Goal: Task Accomplishment & Management: Manage account settings

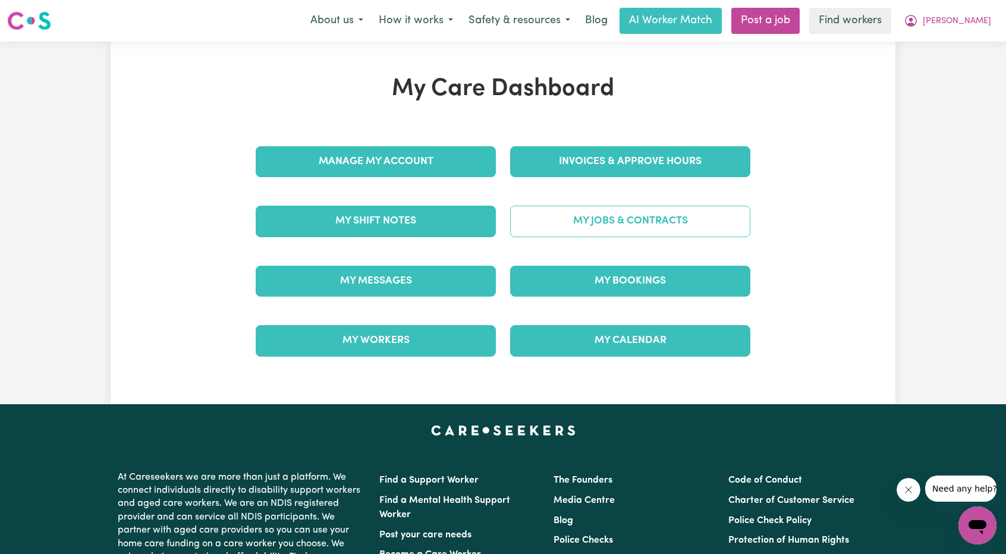
click at [616, 234] on link "My Jobs & Contracts" at bounding box center [630, 221] width 240 height 31
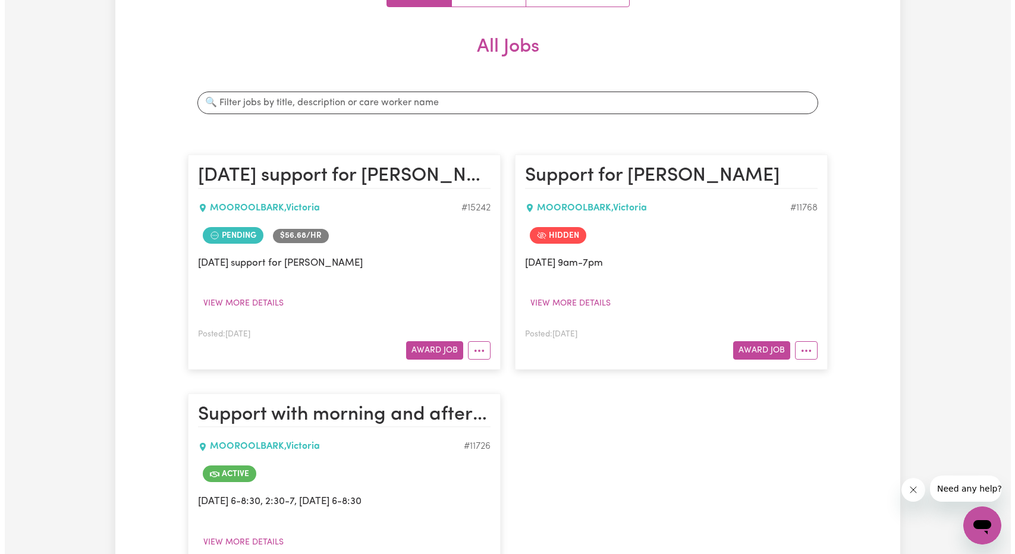
scroll to position [153, 0]
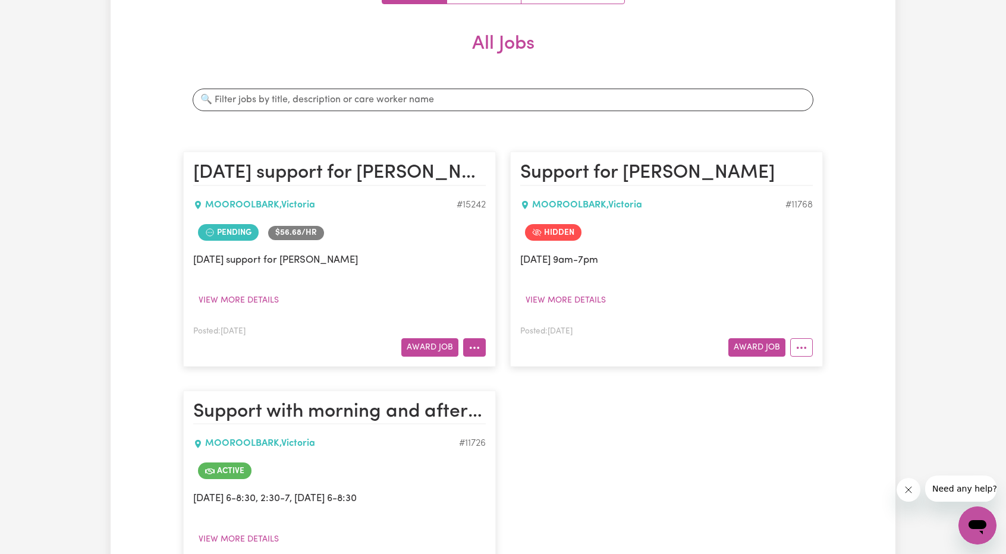
click at [468, 342] on icon "More options" at bounding box center [474, 348] width 12 height 12
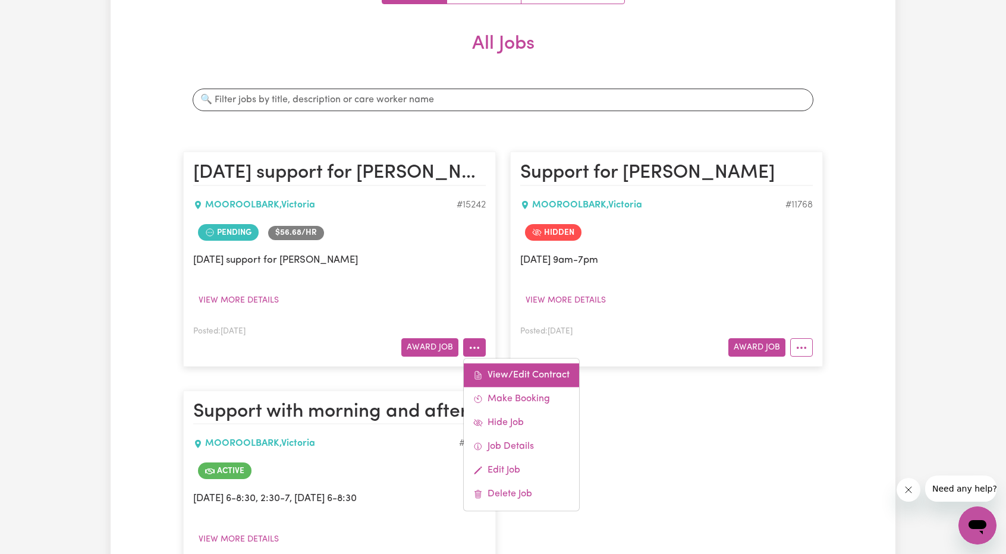
click at [504, 378] on link "View/Edit Contract" at bounding box center [521, 375] width 115 height 24
select select "WEEKDAY_DAYTIME"
select select "ASSISTANCE_SELF_CARE"
select select "ONE"
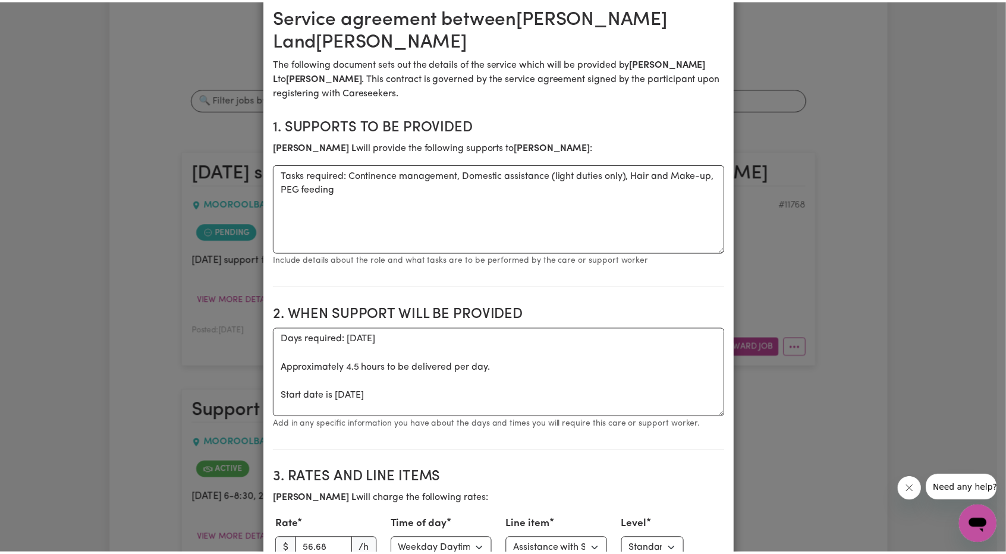
scroll to position [0, 0]
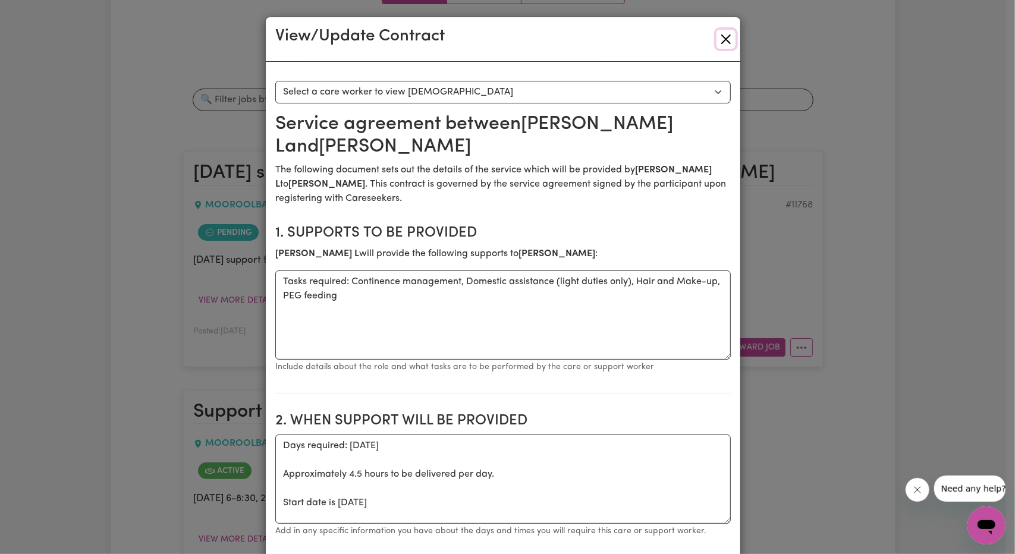
click at [722, 42] on button "Close" at bounding box center [725, 39] width 19 height 19
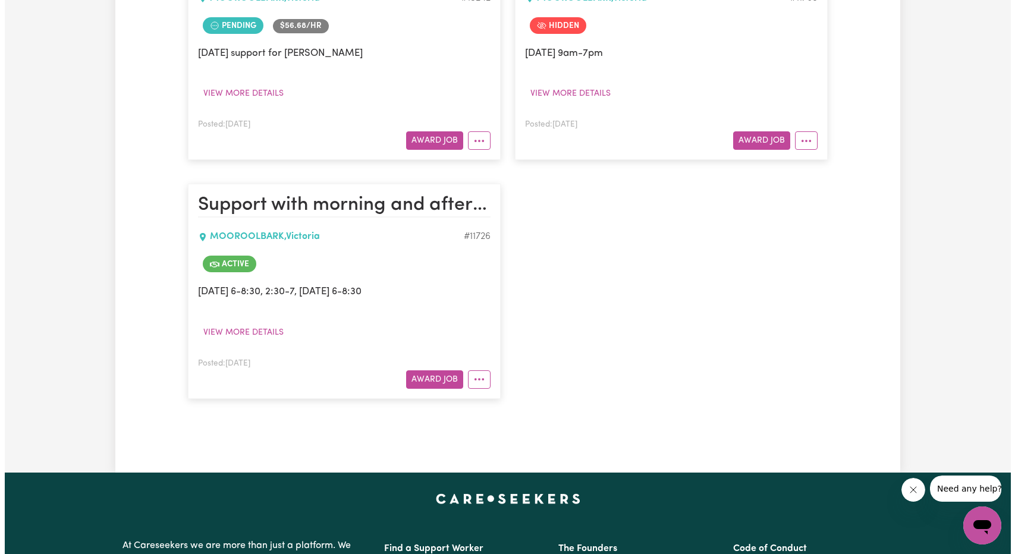
scroll to position [535, 0]
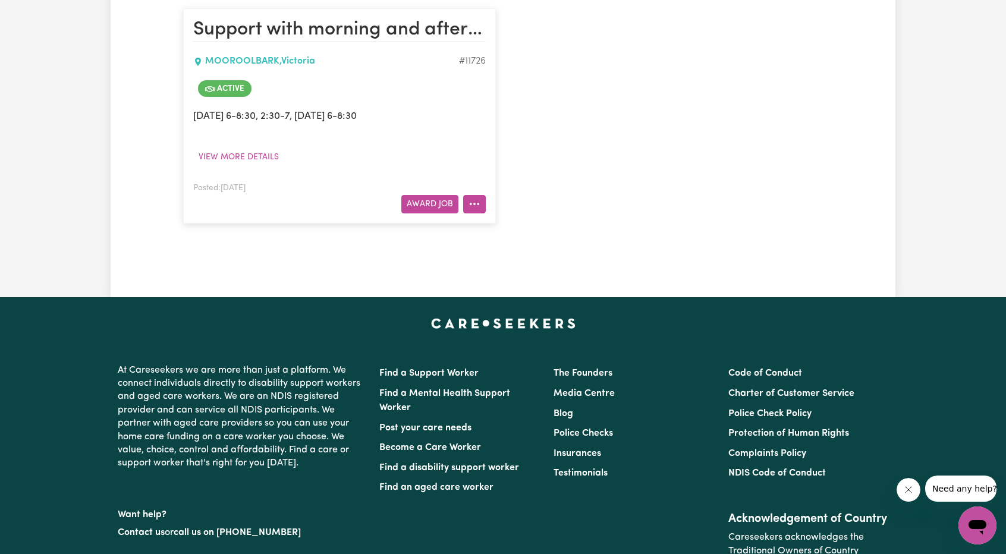
click at [473, 195] on button "More options" at bounding box center [474, 204] width 23 height 18
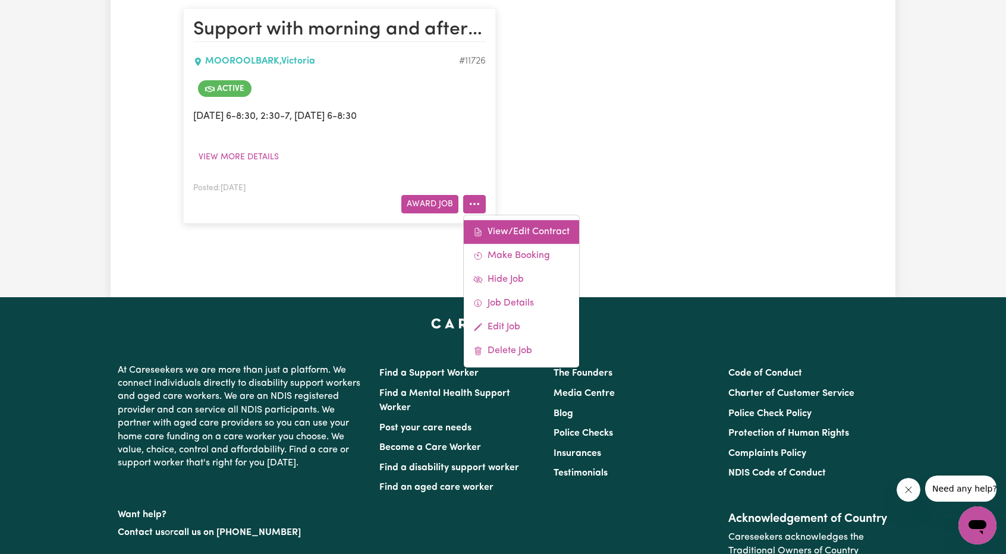
click at [503, 227] on link "View/Edit Contract" at bounding box center [521, 232] width 115 height 24
select select "WEEKDAY_DAYTIME"
select select "ASSISTANCE_SELF_CARE"
select select "ONE"
select select "[DATE]"
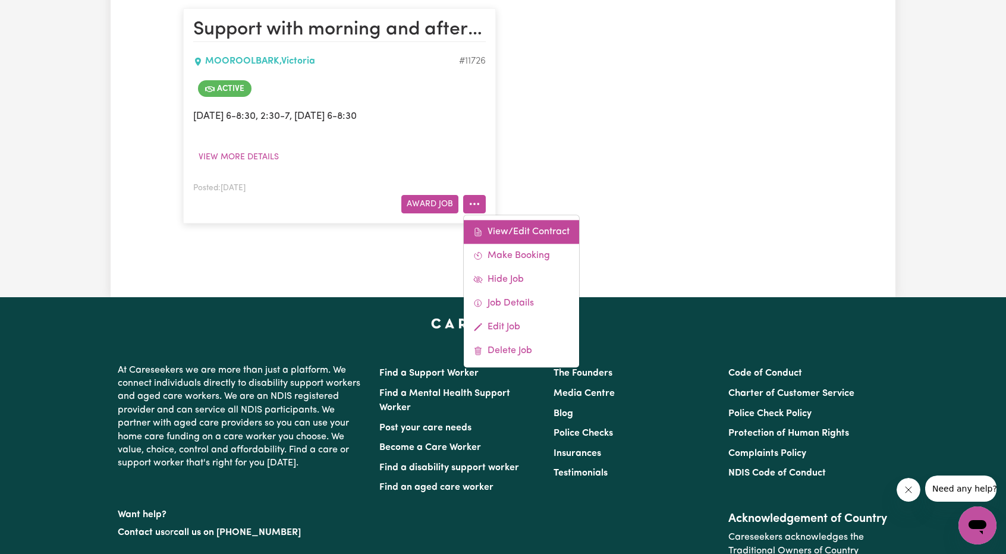
select select "ASSISTANCE_SELF_CARE"
select select "ONE"
select select "[DATE]"
select select "ASSISTANCE_SELF_CARE"
select select "ONE"
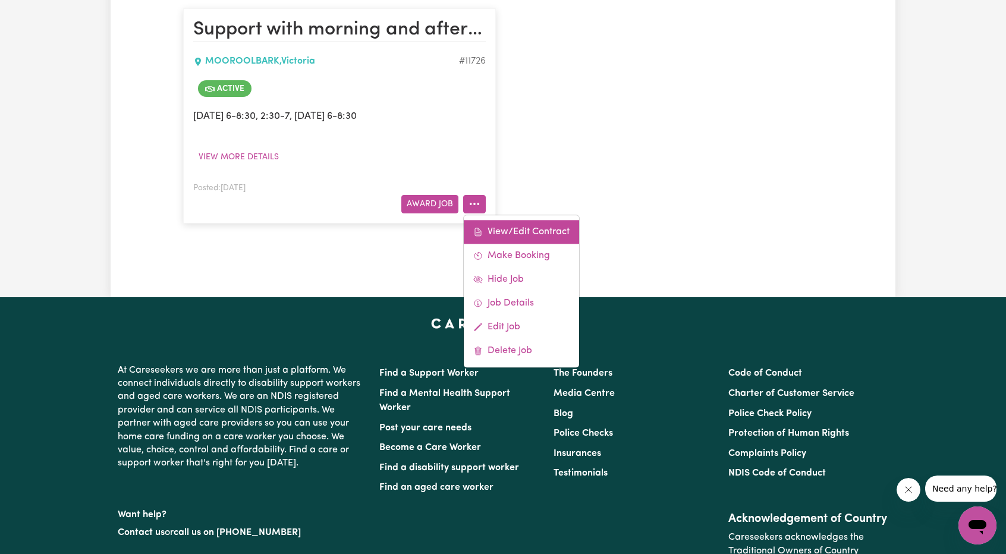
select select "PUBLIC_HOLIDAY"
select select "ASSISTANCE_SELF_CARE"
select select "ONE"
select select "WEEKDAY_EVENING"
select select "ASSISTANCE_SELF_CARE"
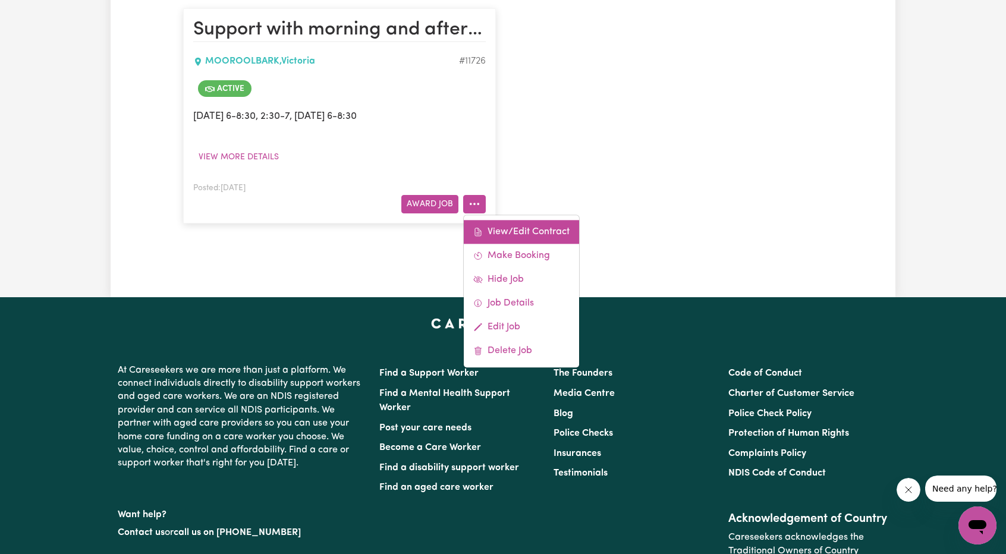
select select "ONE"
select select "OVERNIGHT_ACTIVE"
select select "OVERNIGHT_ACTIVE_STANDARD"
select select "ONE"
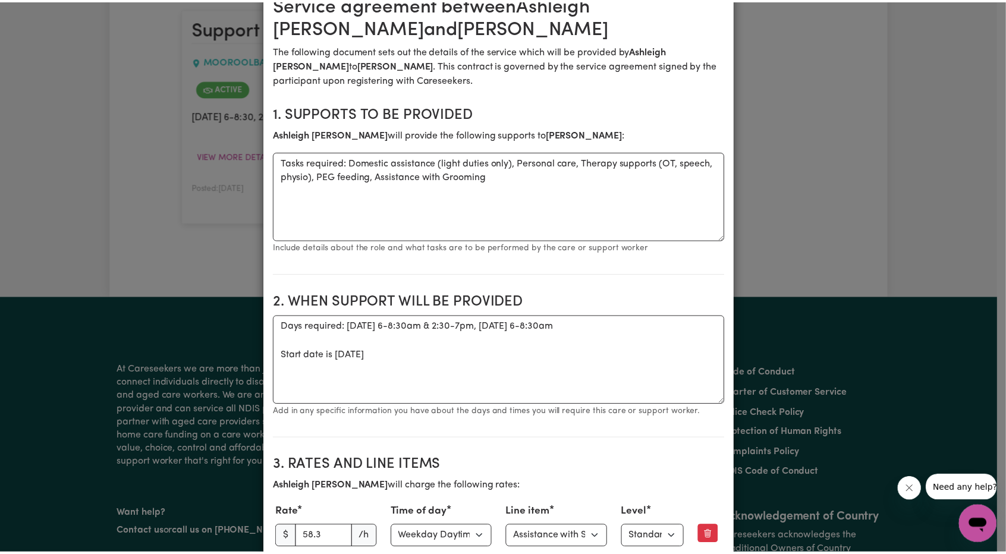
scroll to position [0, 0]
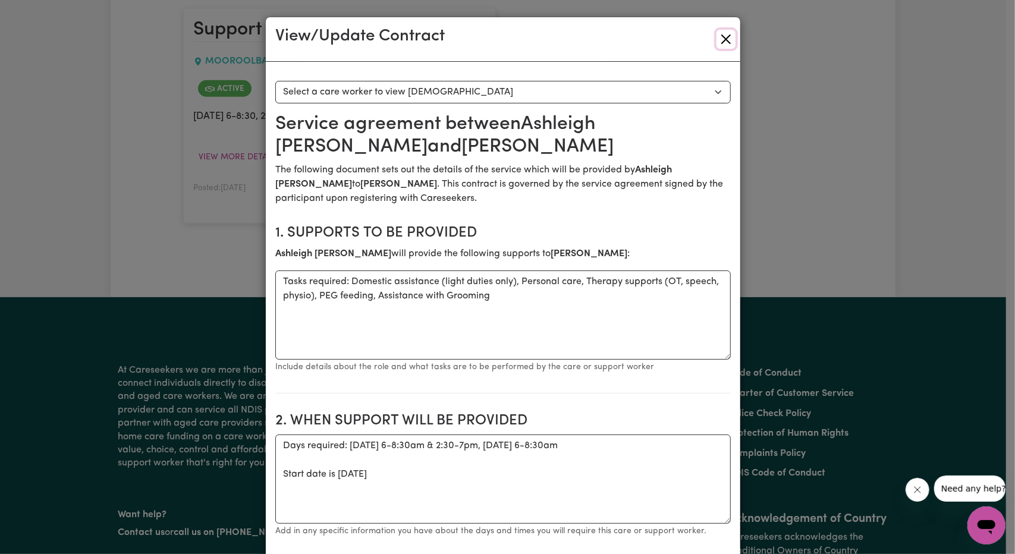
click at [720, 39] on button "Close" at bounding box center [725, 39] width 19 height 19
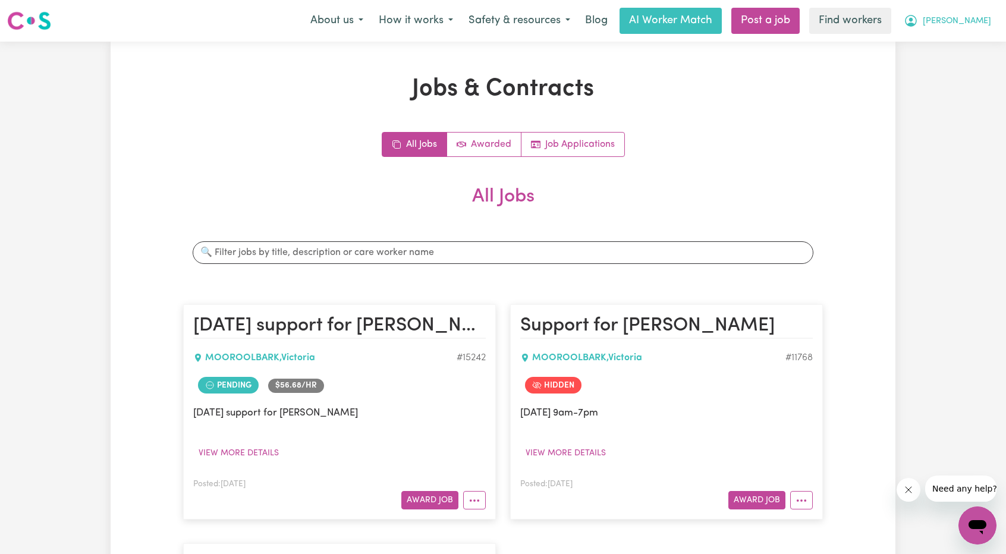
click at [970, 19] on span "[PERSON_NAME]" at bounding box center [957, 21] width 68 height 13
click at [938, 42] on link "My Dashboard" at bounding box center [951, 46] width 94 height 23
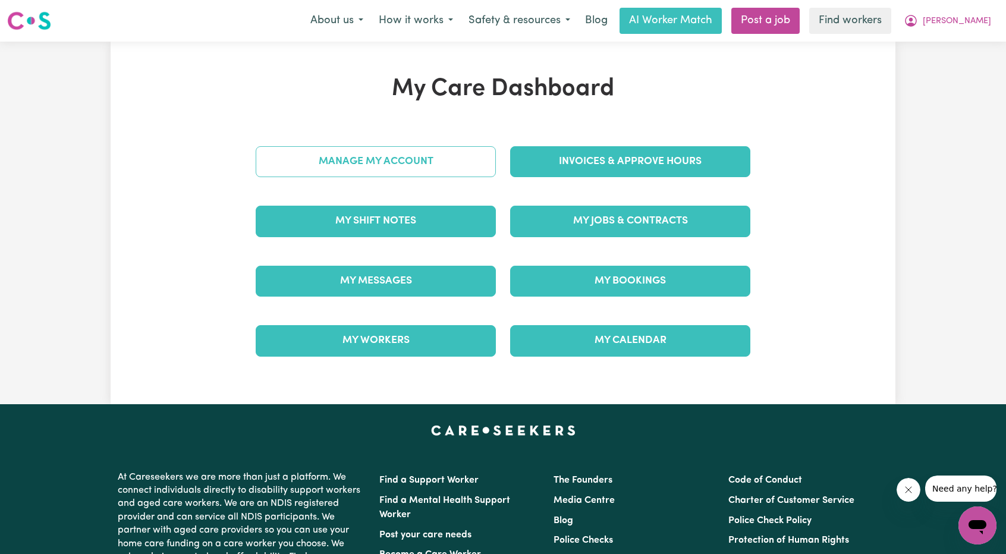
click at [402, 152] on link "Manage My Account" at bounding box center [376, 161] width 240 height 31
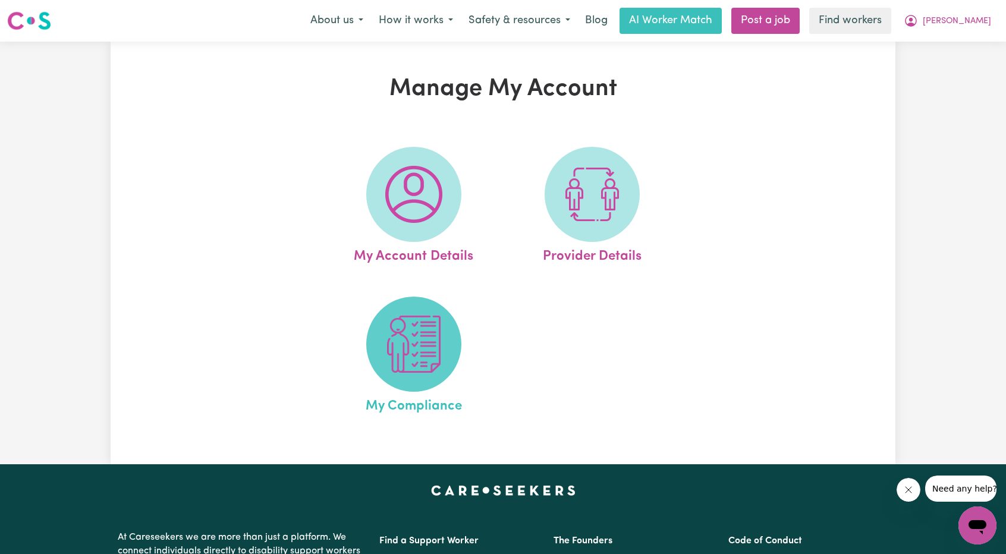
click at [413, 347] on img at bounding box center [413, 344] width 57 height 57
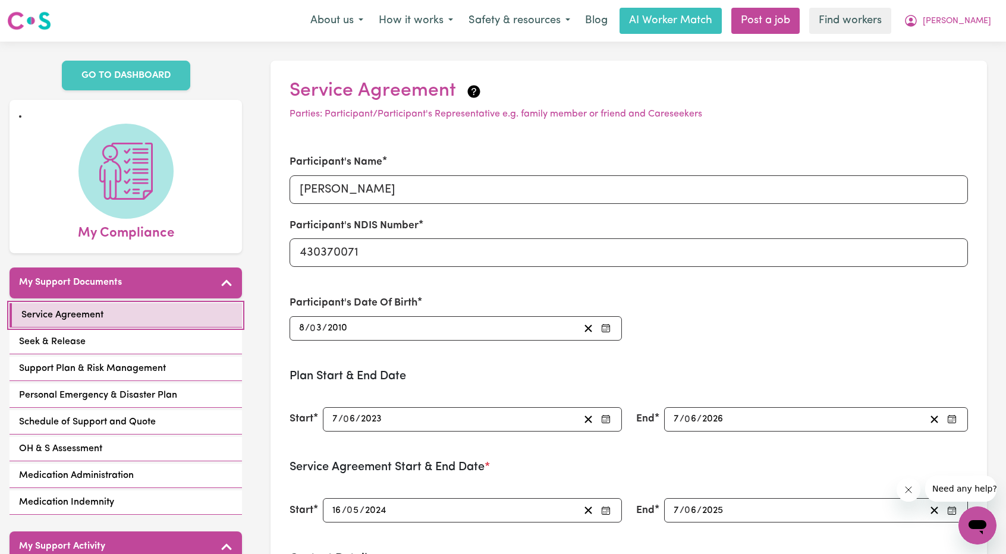
click at [142, 312] on link "Service Agreement" at bounding box center [126, 315] width 232 height 24
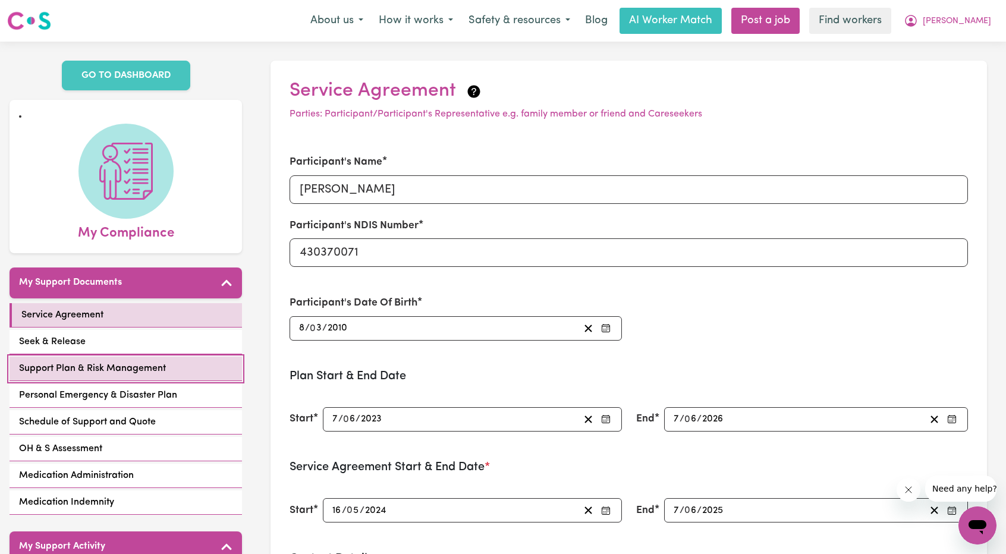
click at [146, 361] on span "Support Plan & Risk Management" at bounding box center [92, 368] width 147 height 14
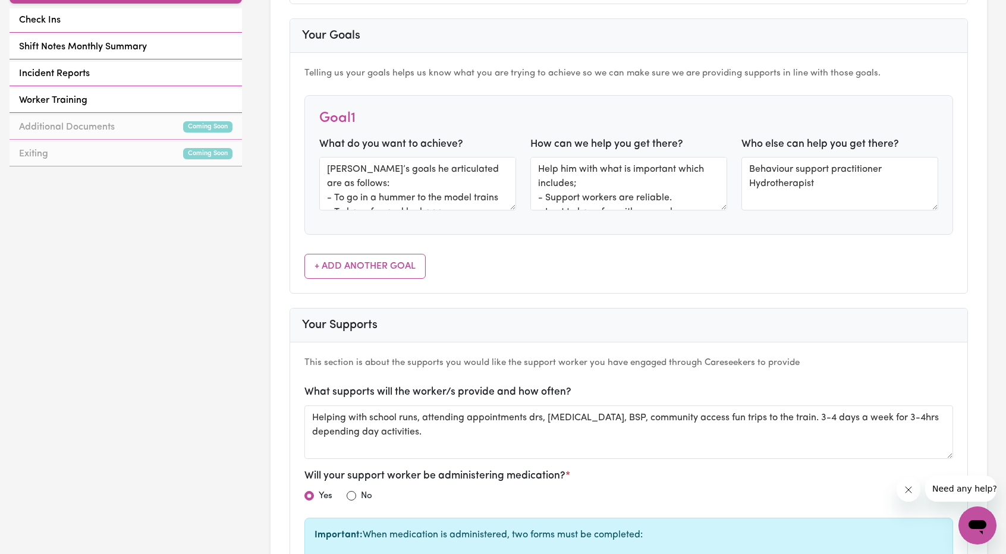
scroll to position [654, 0]
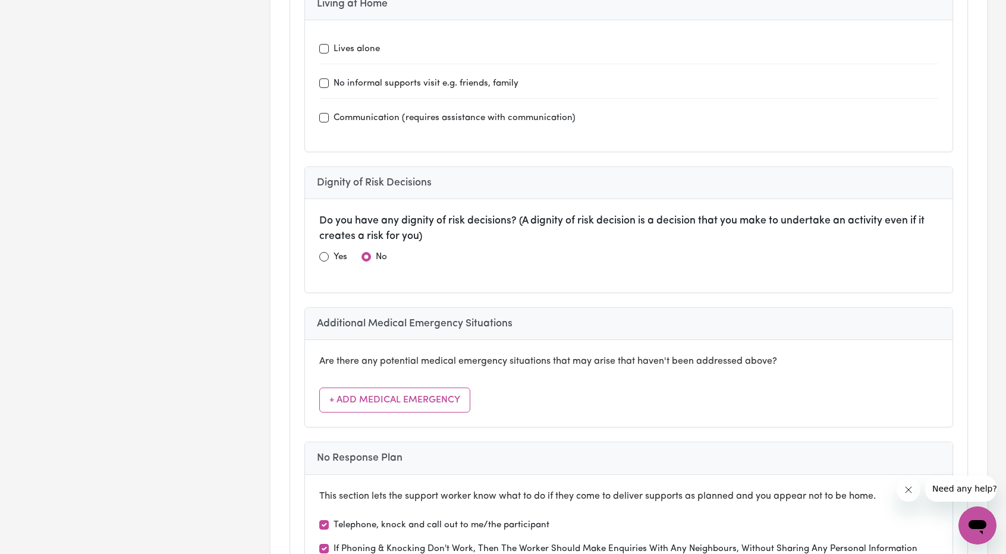
scroll to position [182, 0]
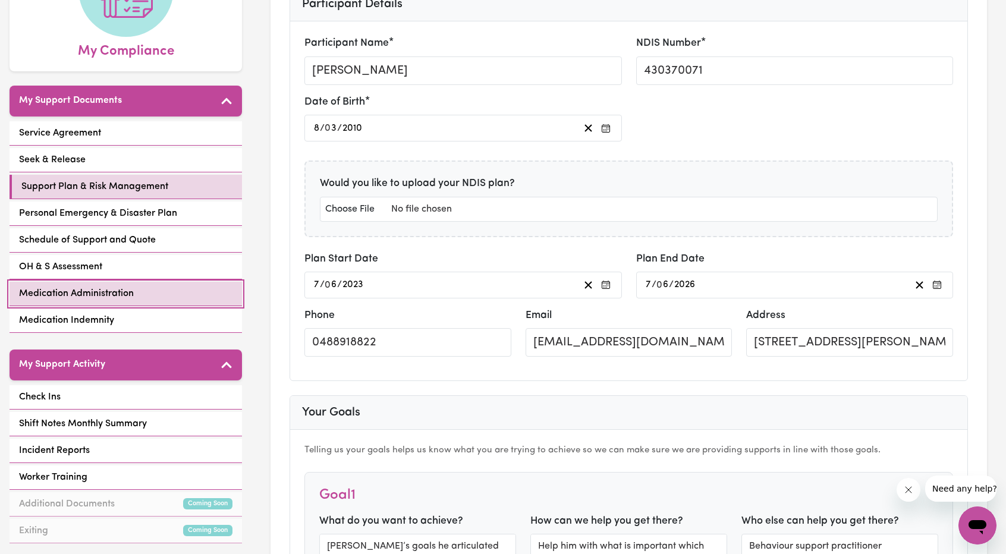
click at [156, 282] on div "Medication Administration" at bounding box center [126, 294] width 232 height 24
click at [63, 287] on span "Medication Administration" at bounding box center [76, 294] width 115 height 14
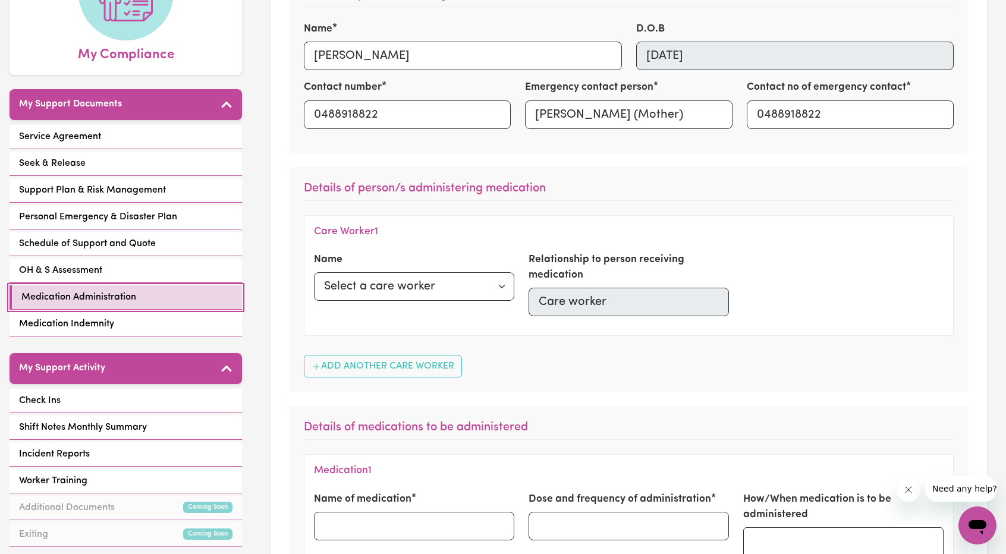
scroll to position [178, 0]
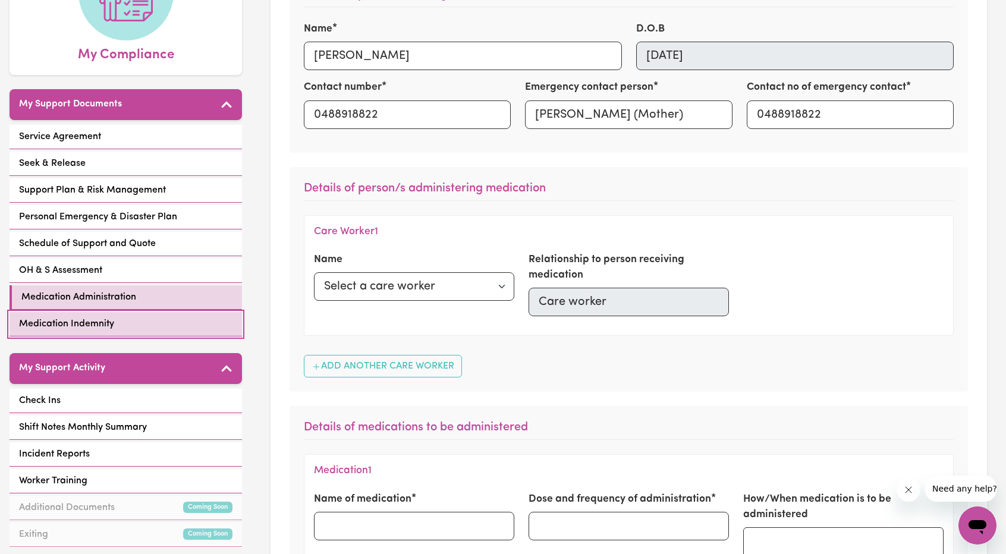
click at [146, 312] on link "Medication Indemnity" at bounding box center [126, 324] width 232 height 24
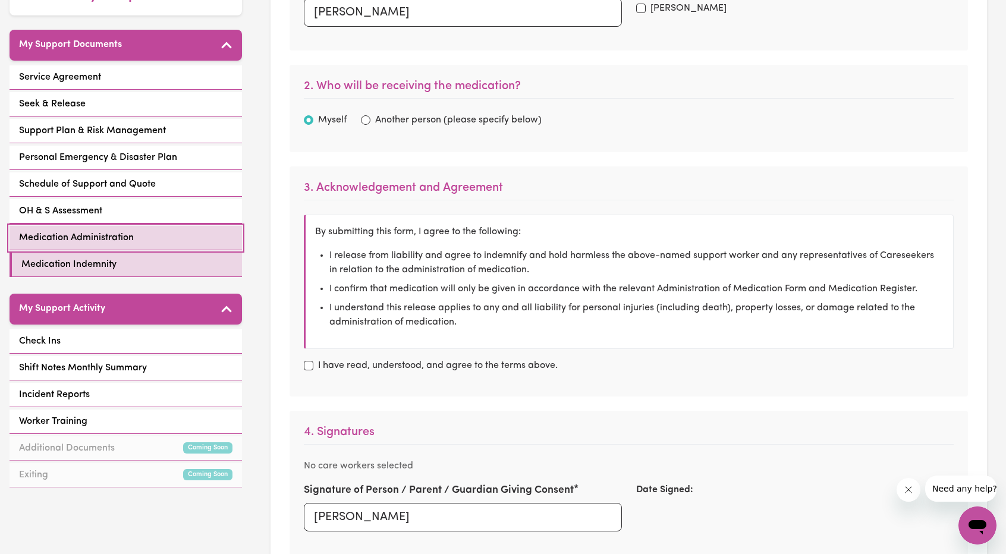
click at [121, 231] on span "Medication Administration" at bounding box center [76, 238] width 115 height 14
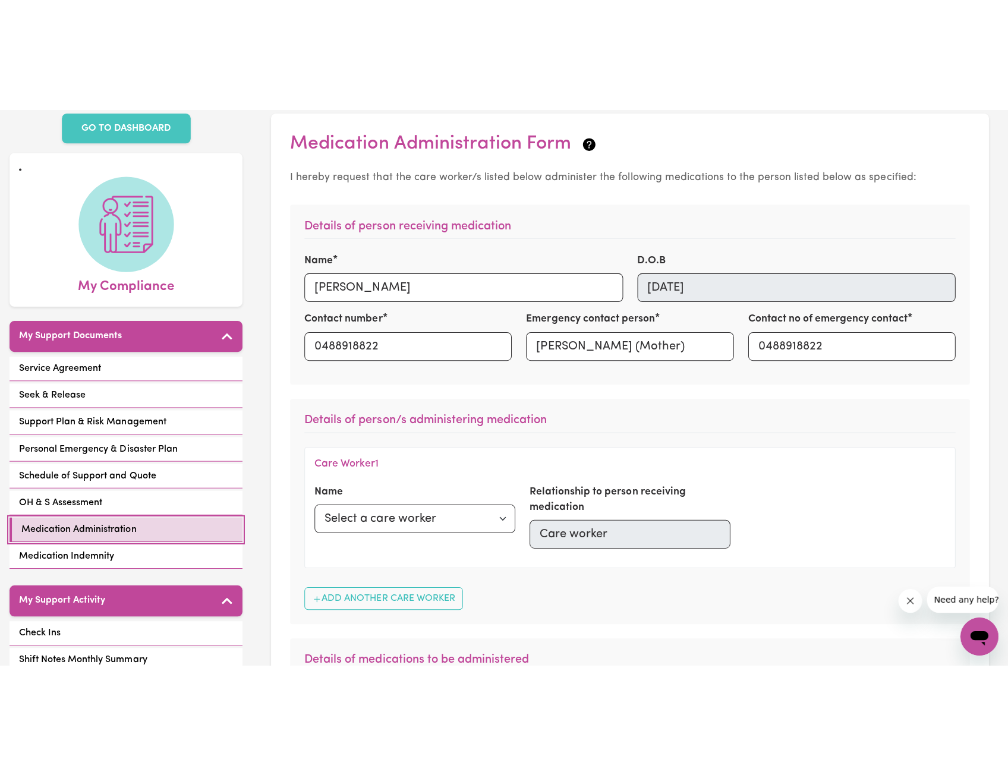
scroll to position [59, 0]
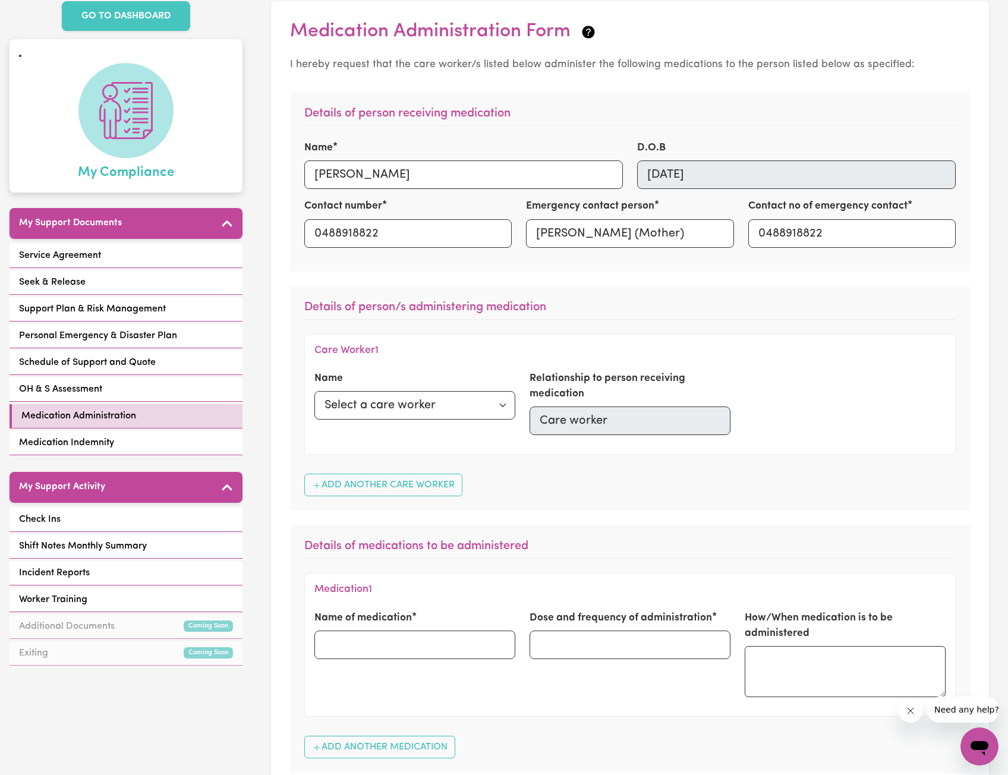
click at [35, 109] on link "My Compliance" at bounding box center [126, 123] width 214 height 120
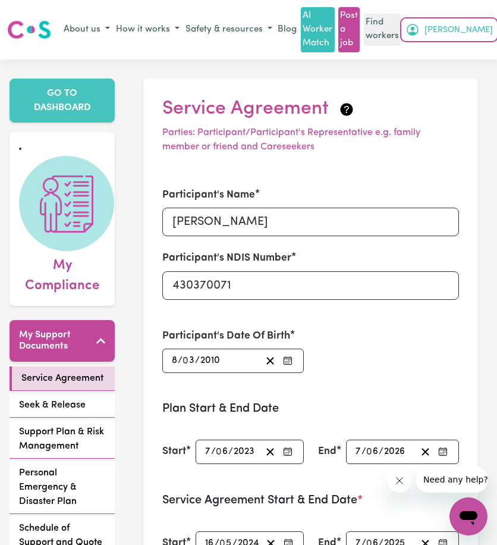
click at [420, 32] on icon "My Account" at bounding box center [412, 30] width 14 height 14
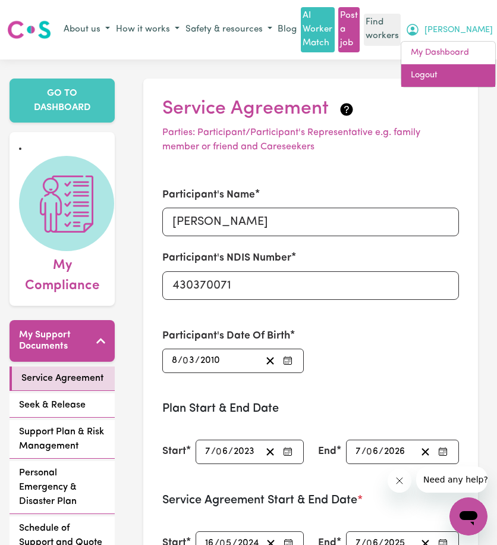
click at [471, 70] on link "Logout" at bounding box center [448, 75] width 94 height 23
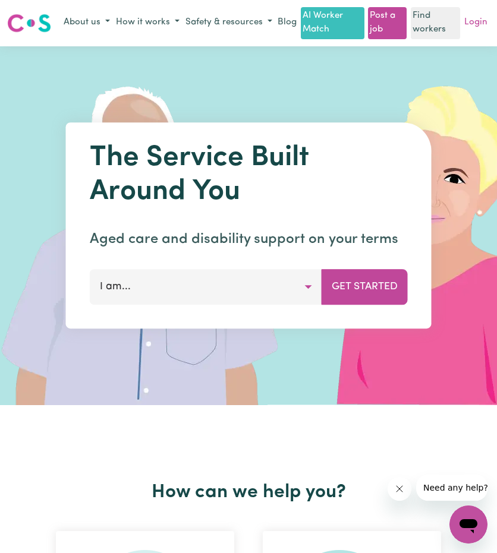
click at [487, 24] on link "Login" at bounding box center [476, 23] width 28 height 18
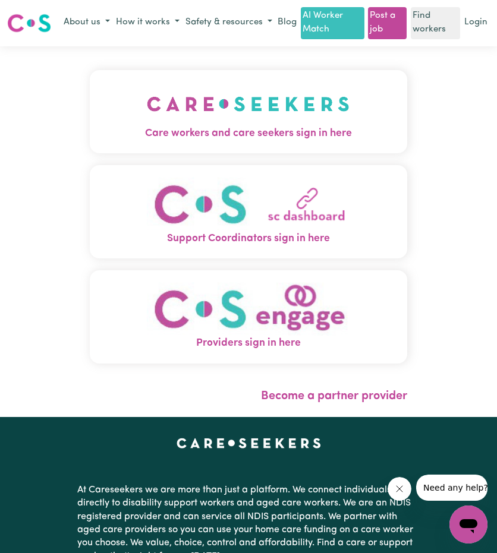
click at [147, 125] on img "Care workers and care seekers sign in here" at bounding box center [248, 104] width 203 height 44
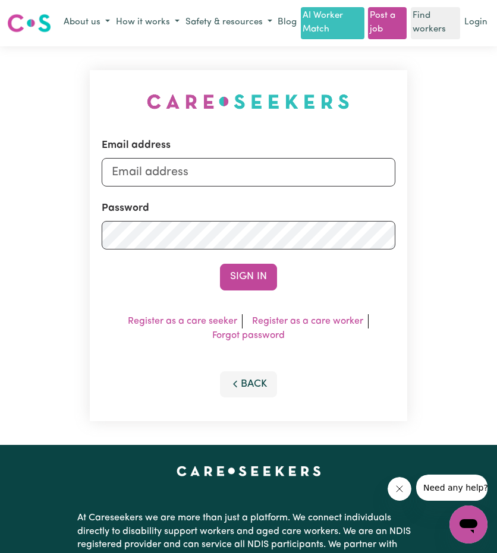
click at [238, 167] on div "Email address" at bounding box center [248, 162] width 293 height 49
click at [233, 177] on input "Email address" at bounding box center [248, 172] width 293 height 29
drag, startPoint x: 172, startPoint y: 190, endPoint x: 479, endPoint y: 226, distance: 308.8
click at [479, 226] on div "Email address [EMAIL_ADDRESS][PERSON_NAME][DOMAIN_NAME] Password Sign In Regist…" at bounding box center [248, 245] width 497 height 399
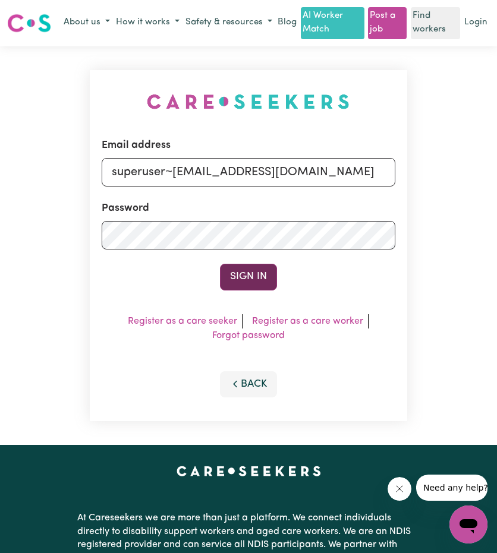
type input "superuser~[EMAIL_ADDRESS][DOMAIN_NAME]"
click at [268, 287] on button "Sign In" at bounding box center [248, 277] width 57 height 26
